Goal: Task Accomplishment & Management: Complete application form

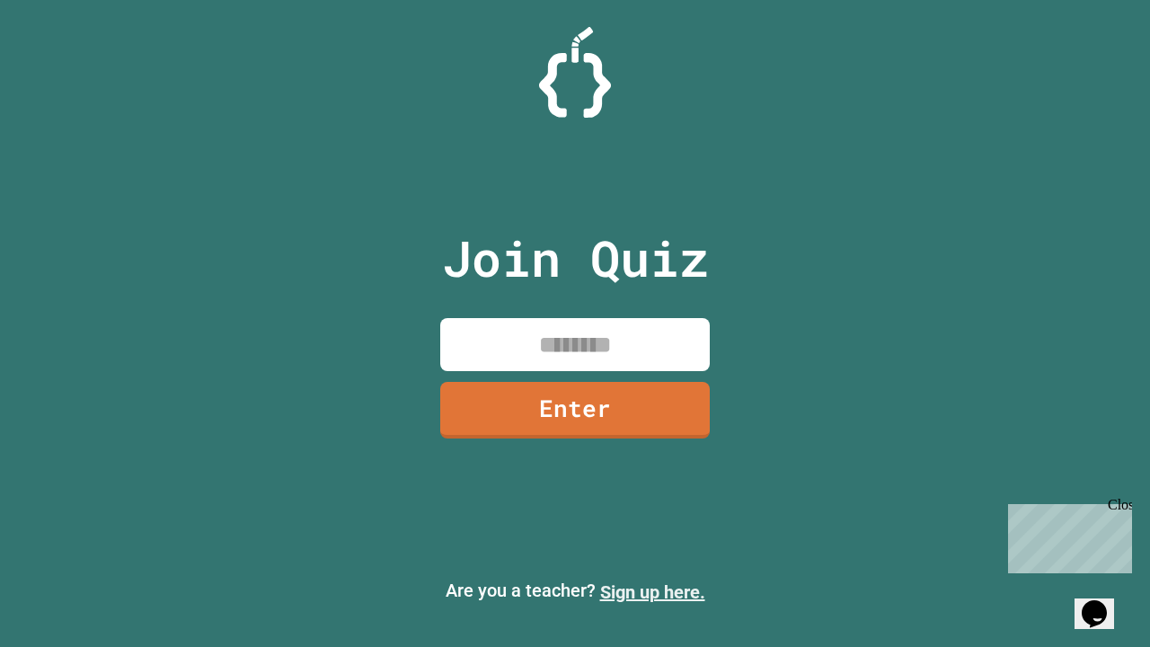
click at [652, 592] on link "Sign up here." at bounding box center [652, 592] width 105 height 22
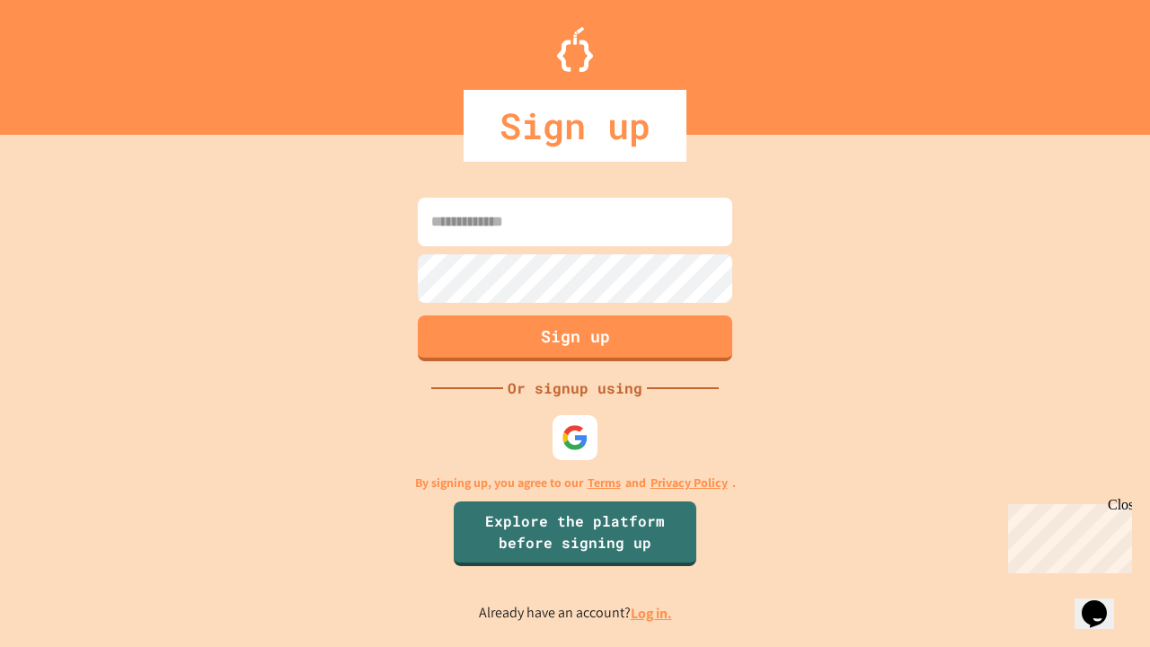
click at [652, 613] on link "Log in." at bounding box center [651, 613] width 41 height 19
